Goal: Task Accomplishment & Management: Manage account settings

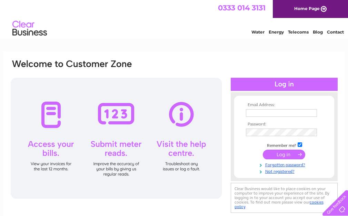
type input "mowerman1@btconnect.com"
click at [295, 154] on input "submit" at bounding box center [284, 154] width 42 height 10
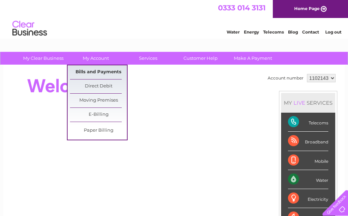
click at [102, 70] on link "Bills and Payments" at bounding box center [98, 72] width 57 height 14
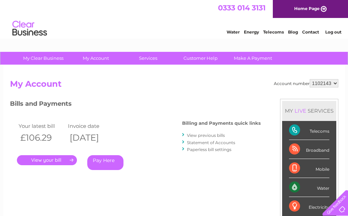
click at [43, 160] on link "." at bounding box center [47, 160] width 60 height 10
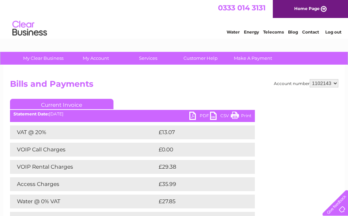
click at [203, 116] on link "PDF" at bounding box center [199, 116] width 21 height 10
